Goal: Find contact information: Find contact information

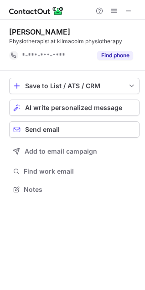
scroll to position [183, 145]
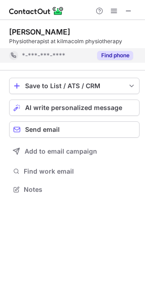
click at [114, 51] on div "Find phone" at bounding box center [111, 55] width 41 height 15
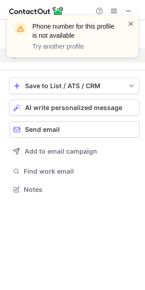
click at [129, 23] on span at bounding box center [130, 23] width 7 height 9
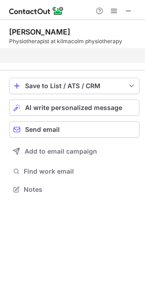
click at [130, 10] on div "Phone number for this profile is not available Try another profile" at bounding box center [73, 15] width 146 height 18
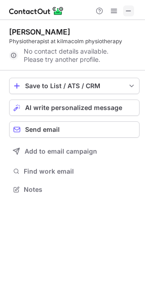
click at [132, 10] on button at bounding box center [128, 10] width 11 height 11
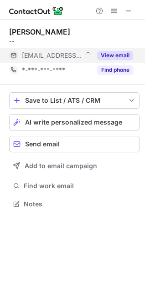
scroll to position [198, 145]
click at [106, 53] on button "View email" at bounding box center [115, 55] width 36 height 9
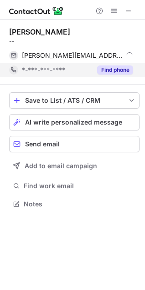
click at [113, 66] on button "Find phone" at bounding box center [115, 70] width 36 height 9
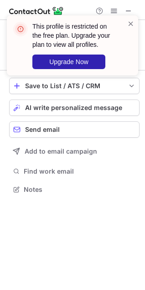
scroll to position [183, 145]
click at [132, 23] on span at bounding box center [130, 23] width 7 height 9
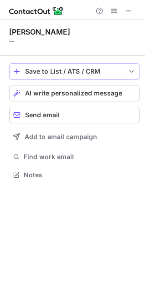
scroll to position [169, 145]
click at [11, 40] on div "--" at bounding box center [74, 41] width 130 height 8
click at [29, 38] on div "--" at bounding box center [74, 41] width 130 height 8
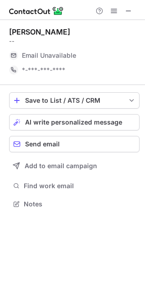
scroll to position [198, 145]
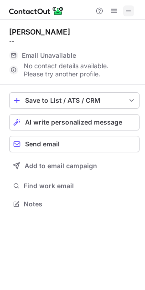
click at [124, 8] on button at bounding box center [128, 10] width 11 height 11
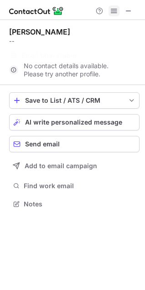
click at [115, 15] on span at bounding box center [113, 10] width 7 height 7
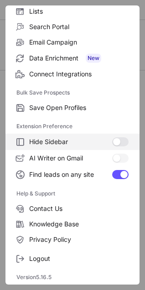
scroll to position [0, 0]
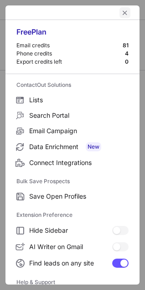
click at [119, 11] on button "left-button" at bounding box center [124, 12] width 11 height 11
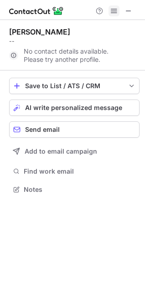
click at [111, 13] on span at bounding box center [113, 10] width 7 height 7
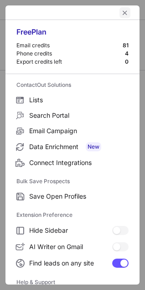
click at [121, 11] on span "left-button" at bounding box center [124, 12] width 7 height 7
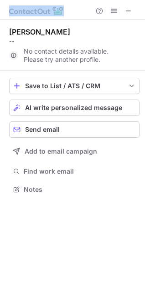
click at [80, 0] on html "Help & Support Kate Galloway -- No contact details available. Please try anothe…" at bounding box center [72, 145] width 145 height 290
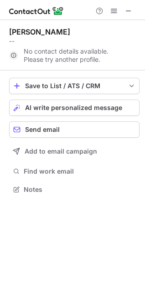
click at [85, 26] on div "Kate Galloway -- No contact details available. Please try another profile." at bounding box center [74, 45] width 130 height 51
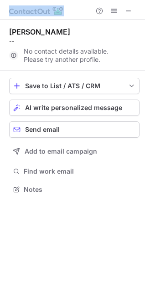
drag, startPoint x: 139, startPoint y: 1, endPoint x: 128, endPoint y: -24, distance: 27.1
click at [128, 0] on html "Help & Support Kate Galloway -- No contact details available. Please try anothe…" at bounding box center [72, 145] width 145 height 290
click at [129, 7] on span at bounding box center [128, 10] width 7 height 7
click at [112, 11] on span at bounding box center [113, 10] width 7 height 7
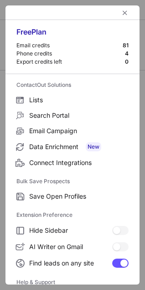
click at [112, 11] on div at bounding box center [72, 12] width 134 height 15
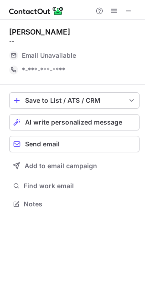
scroll to position [198, 145]
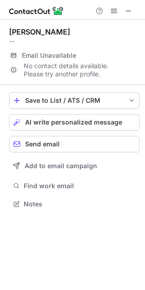
click at [60, 56] on span "Email Unavailable" at bounding box center [49, 55] width 54 height 8
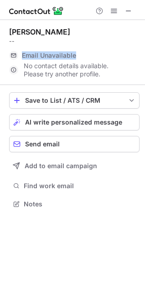
click at [60, 56] on span "Email Unavailable" at bounding box center [49, 55] width 54 height 8
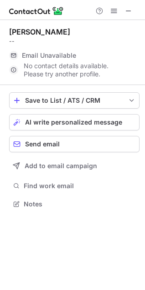
click at [66, 76] on div "No contact details available. Please try another profile." at bounding box center [74, 70] width 130 height 15
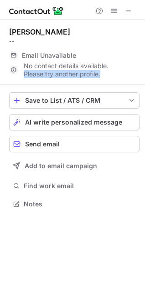
click at [66, 76] on div "No contact details available. Please try another profile." at bounding box center [74, 70] width 130 height 15
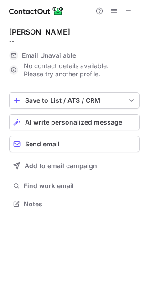
click at [81, 64] on div "No contact details available. Please try another profile." at bounding box center [74, 70] width 130 height 15
click at [80, 74] on div "No contact details available. Please try another profile." at bounding box center [74, 70] width 130 height 15
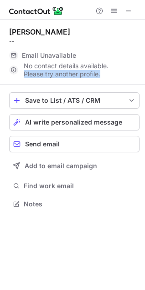
click at [80, 74] on div "No contact details available. Please try another profile." at bounding box center [74, 70] width 130 height 15
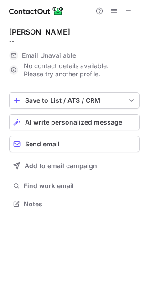
click at [99, 36] on div "Kate Galloway --" at bounding box center [74, 36] width 130 height 18
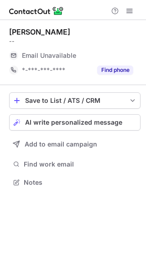
scroll to position [176, 146]
click at [128, 14] on span at bounding box center [129, 10] width 7 height 7
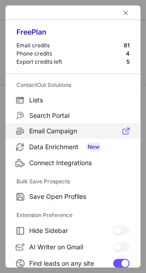
scroll to position [106, 0]
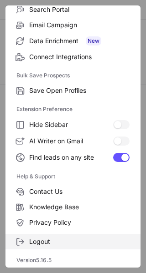
click at [58, 248] on label "Logout" at bounding box center [72, 241] width 135 height 15
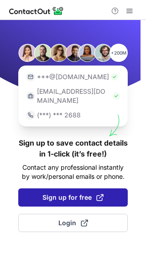
click at [86, 193] on span "Sign up for free" at bounding box center [72, 197] width 61 height 9
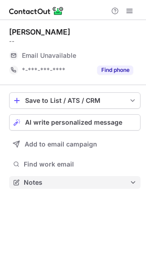
scroll to position [176, 146]
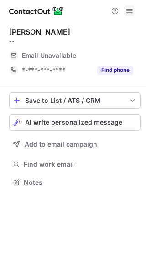
click at [128, 7] on span at bounding box center [129, 10] width 7 height 7
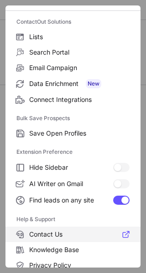
scroll to position [106, 0]
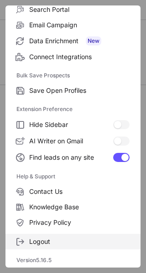
click at [43, 236] on label "Logout" at bounding box center [72, 241] width 135 height 15
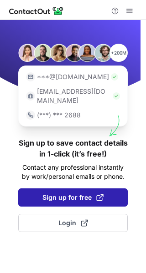
click at [81, 193] on button "Sign up for free" at bounding box center [72, 197] width 109 height 18
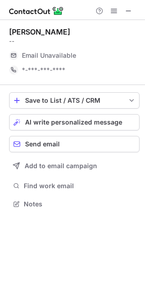
scroll to position [198, 145]
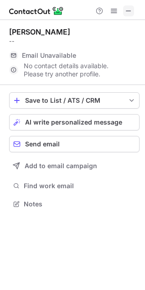
click at [127, 8] on span at bounding box center [128, 10] width 7 height 7
click at [110, 15] on button at bounding box center [113, 10] width 11 height 11
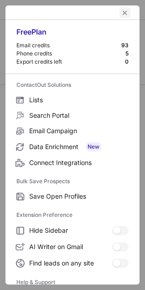
scroll to position [183, 145]
click at [121, 12] on span "left-button" at bounding box center [124, 12] width 7 height 7
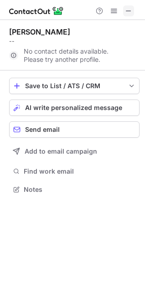
click at [129, 7] on span at bounding box center [128, 10] width 7 height 7
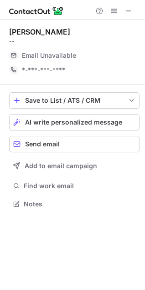
scroll to position [198, 145]
click at [116, 11] on span at bounding box center [113, 10] width 7 height 7
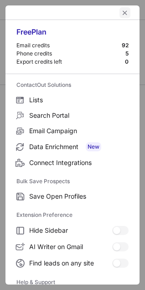
click at [119, 8] on button "left-button" at bounding box center [124, 12] width 11 height 11
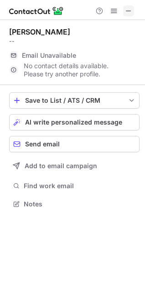
click at [130, 10] on span at bounding box center [128, 10] width 7 height 7
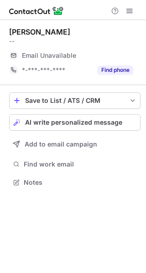
scroll to position [176, 146]
click at [132, 12] on span at bounding box center [129, 10] width 7 height 7
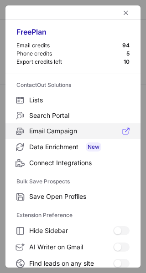
scroll to position [106, 0]
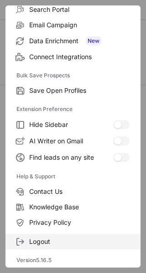
click at [55, 241] on span "Logout" at bounding box center [79, 242] width 100 height 8
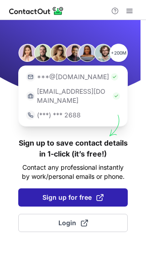
click at [66, 193] on span "Sign up for free" at bounding box center [72, 197] width 61 height 9
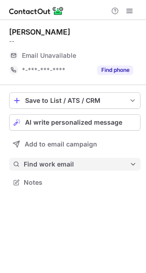
scroll to position [176, 146]
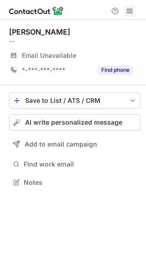
click at [127, 7] on span at bounding box center [129, 10] width 7 height 7
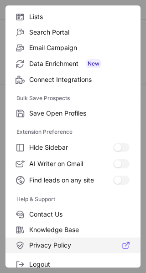
scroll to position [106, 0]
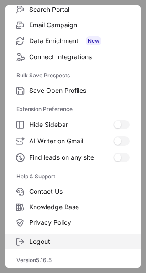
click at [48, 242] on span "Logout" at bounding box center [79, 242] width 100 height 8
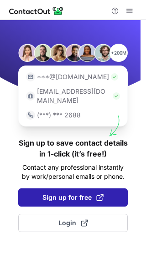
click at [76, 193] on span "Sign up for free" at bounding box center [72, 197] width 61 height 9
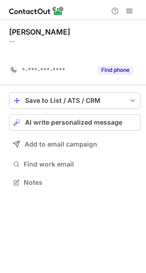
scroll to position [162, 146]
click at [131, 10] on span at bounding box center [129, 10] width 7 height 7
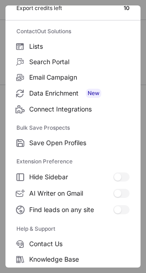
scroll to position [106, 0]
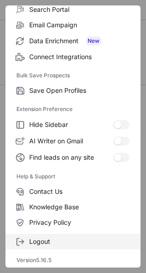
click at [37, 244] on span "Logout" at bounding box center [79, 242] width 100 height 8
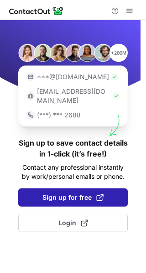
click at [71, 195] on button "Sign up for free" at bounding box center [72, 197] width 109 height 18
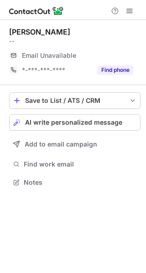
scroll to position [176, 146]
click at [129, 15] on span at bounding box center [129, 10] width 7 height 7
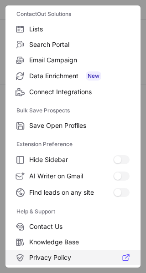
scroll to position [106, 0]
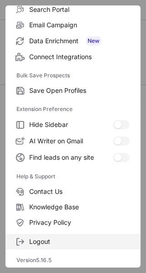
click at [35, 238] on span "Logout" at bounding box center [79, 242] width 100 height 8
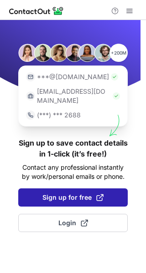
drag, startPoint x: 64, startPoint y: 181, endPoint x: 61, endPoint y: 187, distance: 6.5
click at [61, 188] on button "Sign up for free" at bounding box center [72, 197] width 109 height 18
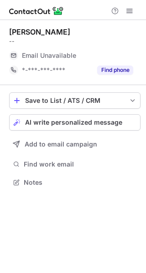
scroll to position [176, 146]
click at [126, 9] on button at bounding box center [129, 10] width 11 height 11
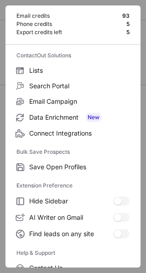
scroll to position [106, 0]
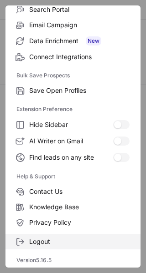
click at [34, 241] on span "Logout" at bounding box center [79, 242] width 100 height 8
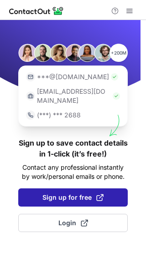
click at [117, 188] on button "Sign up for free" at bounding box center [72, 197] width 109 height 18
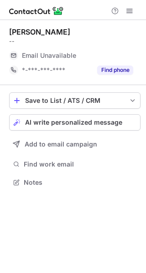
scroll to position [176, 146]
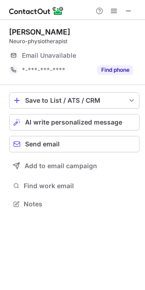
scroll to position [198, 145]
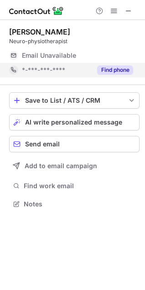
click at [106, 71] on button "Find phone" at bounding box center [115, 70] width 36 height 9
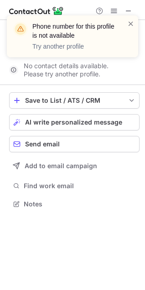
scroll to position [183, 145]
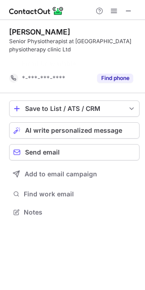
scroll to position [192, 145]
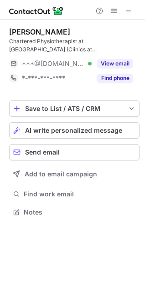
scroll to position [206, 145]
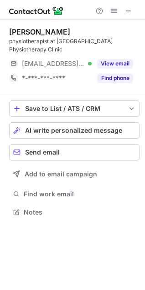
scroll to position [198, 145]
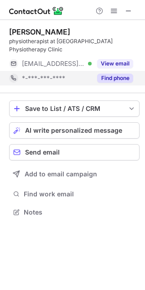
click at [109, 71] on div "Find phone" at bounding box center [111, 78] width 41 height 15
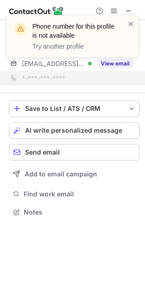
drag, startPoint x: 131, startPoint y: 22, endPoint x: 122, endPoint y: 28, distance: 10.2
click at [129, 22] on span at bounding box center [130, 23] width 7 height 9
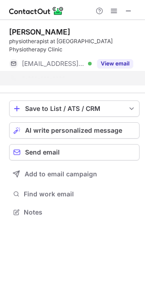
click at [111, 54] on div "Phone number for this profile is not available Try another profile" at bounding box center [72, 36] width 131 height 42
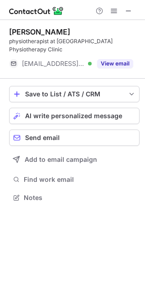
scroll to position [183, 145]
click at [111, 59] on button "View email" at bounding box center [115, 63] width 36 height 9
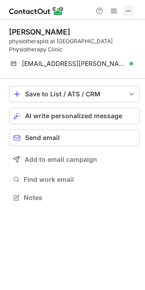
click at [127, 8] on span at bounding box center [128, 10] width 7 height 7
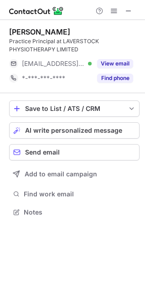
scroll to position [206, 145]
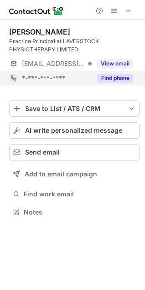
click at [117, 75] on button "Find phone" at bounding box center [115, 78] width 36 height 9
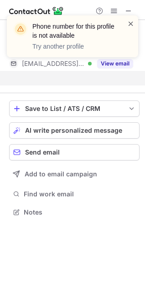
scroll to position [192, 145]
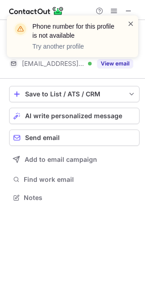
click at [132, 20] on span at bounding box center [130, 23] width 7 height 9
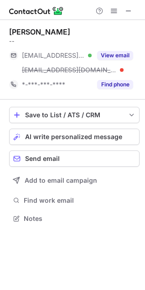
scroll to position [213, 145]
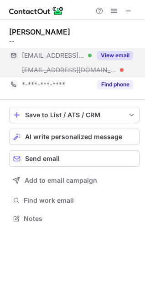
click at [108, 54] on button "View email" at bounding box center [115, 55] width 36 height 9
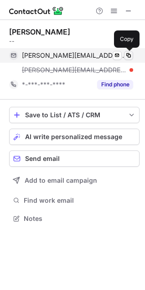
click at [129, 54] on span at bounding box center [128, 55] width 7 height 7
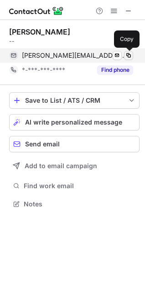
click at [127, 54] on span at bounding box center [128, 55] width 7 height 7
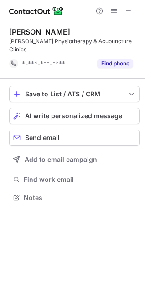
scroll to position [192, 145]
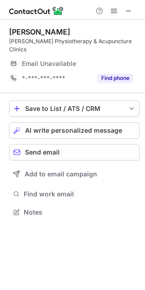
scroll to position [206, 145]
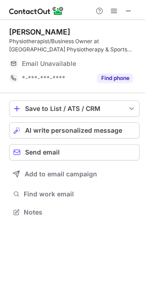
scroll to position [206, 145]
